Goal: Task Accomplishment & Management: Use online tool/utility

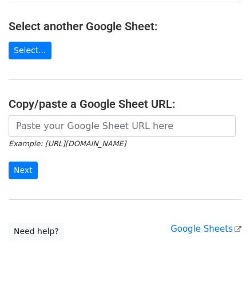
scroll to position [150, 0]
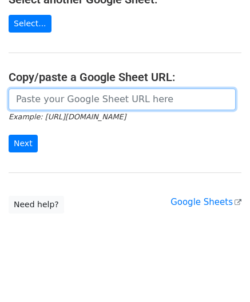
click at [59, 95] on input "url" at bounding box center [122, 100] width 227 height 22
paste input "[URL][DOMAIN_NAME]"
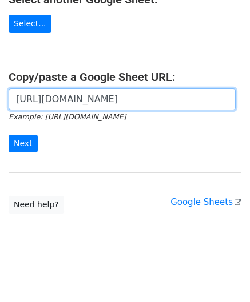
scroll to position [0, 254]
type input "https://docs.google.com/spreadsheets/d/1_keHh8U-0a09WtXBsUDFSSKVT8uVB_hQxSUA6ad…"
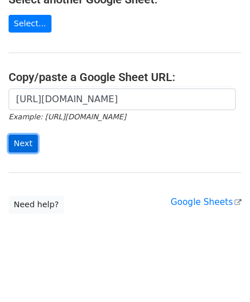
click at [24, 144] on input "Next" at bounding box center [23, 144] width 29 height 18
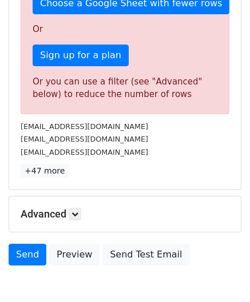
scroll to position [386, 0]
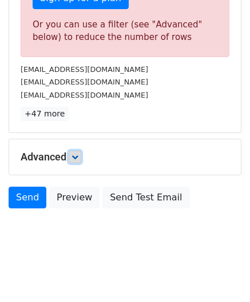
click at [79, 151] on link at bounding box center [75, 157] width 13 height 13
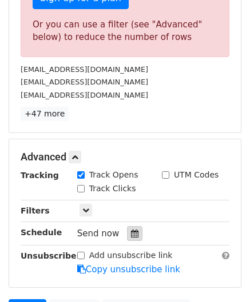
click at [131, 230] on icon at bounding box center [134, 234] width 7 height 8
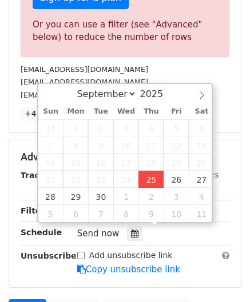
type input "[DATE] 12:00"
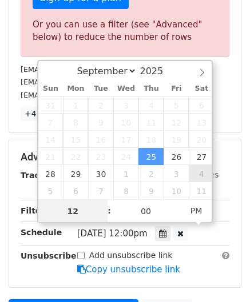
paste input "8"
type input "8"
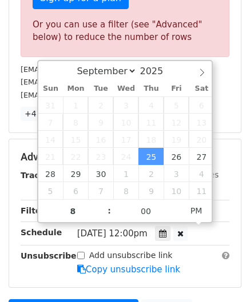
type input "[DATE] 20:00"
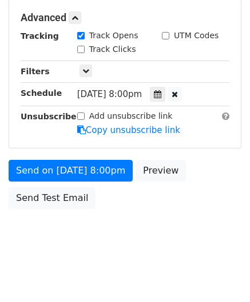
scroll to position [413, 0]
